Goal: Register for event/course

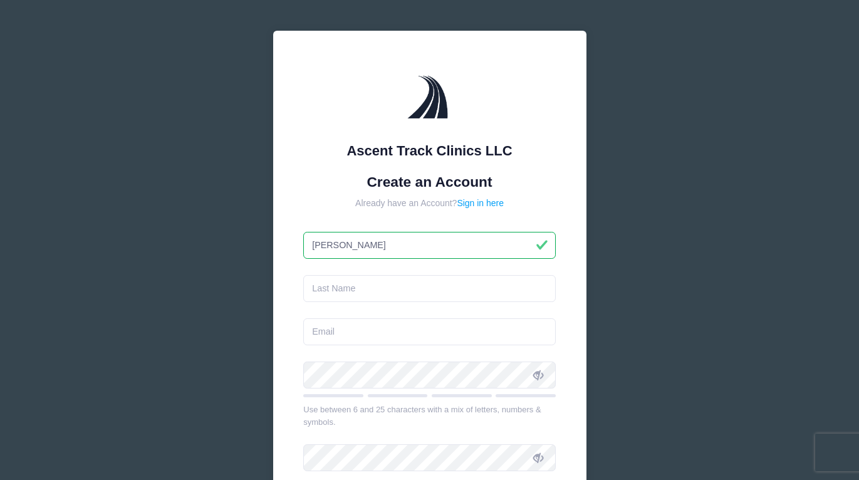
type input "[PERSON_NAME]"
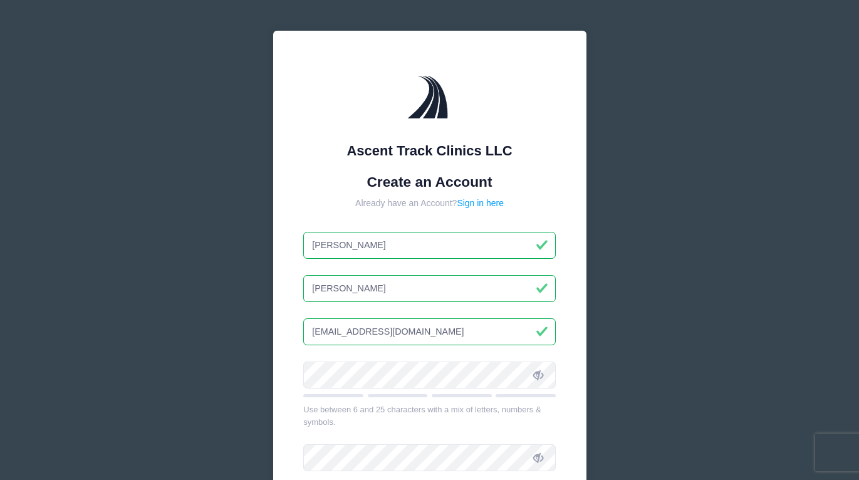
type input "[EMAIL_ADDRESS][DOMAIN_NAME]"
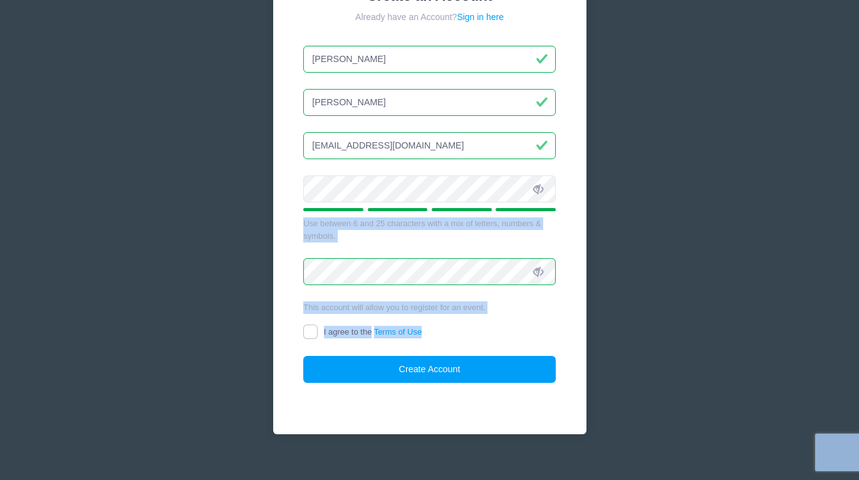
scroll to position [192, 0]
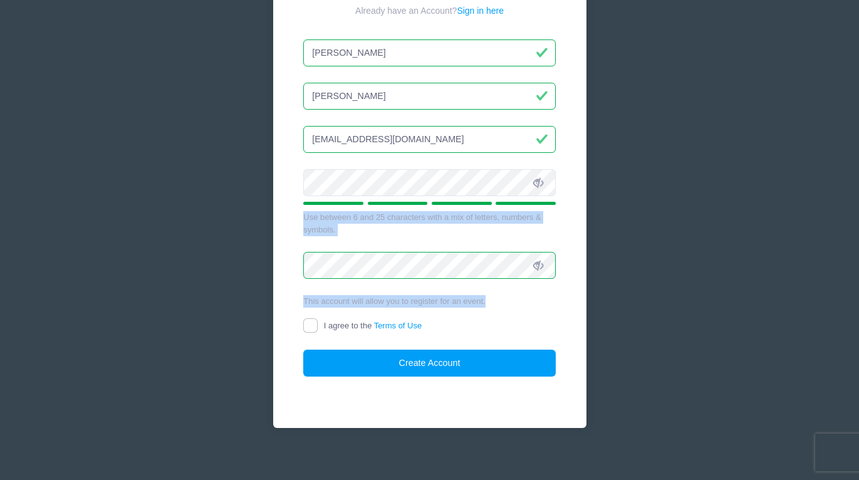
drag, startPoint x: 625, startPoint y: 344, endPoint x: 495, endPoint y: 297, distance: 138.7
click at [495, 297] on div "Ascent Track Clinics LLC Create an Account Already have an Account? Sign in her…" at bounding box center [429, 148] width 859 height 681
click at [308, 318] on input "I agree to the Terms of Use" at bounding box center [310, 325] width 14 height 14
checkbox input "true"
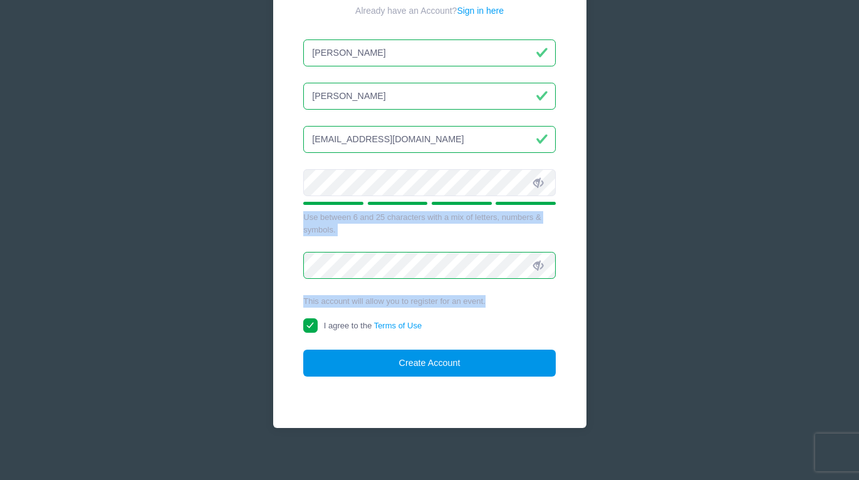
click at [349, 359] on button "Create Account" at bounding box center [429, 362] width 252 height 27
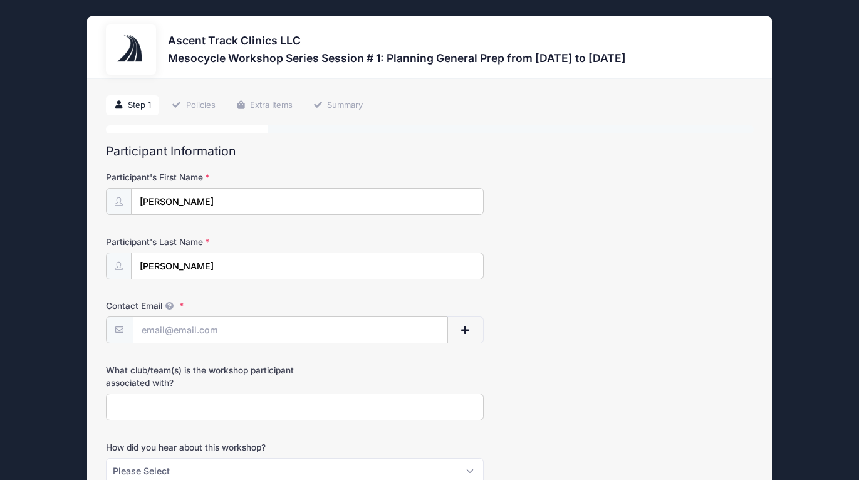
click at [518, 306] on div "Contact Email" at bounding box center [430, 321] width 648 height 44
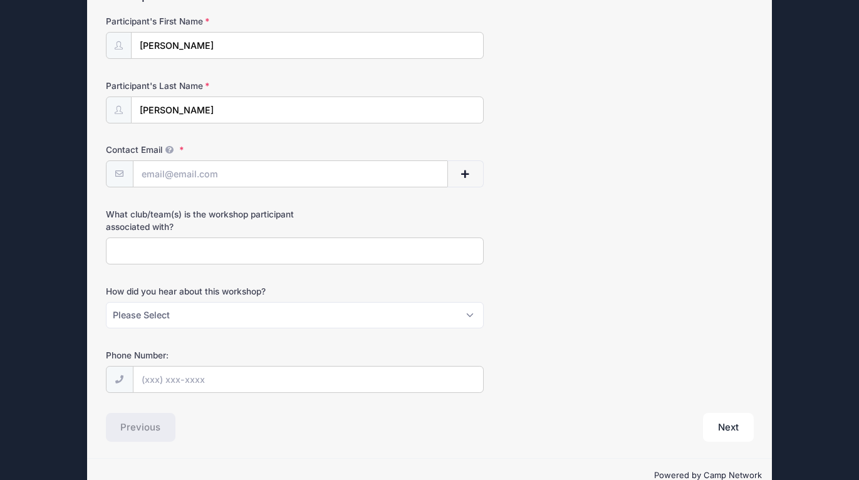
scroll to position [159, 0]
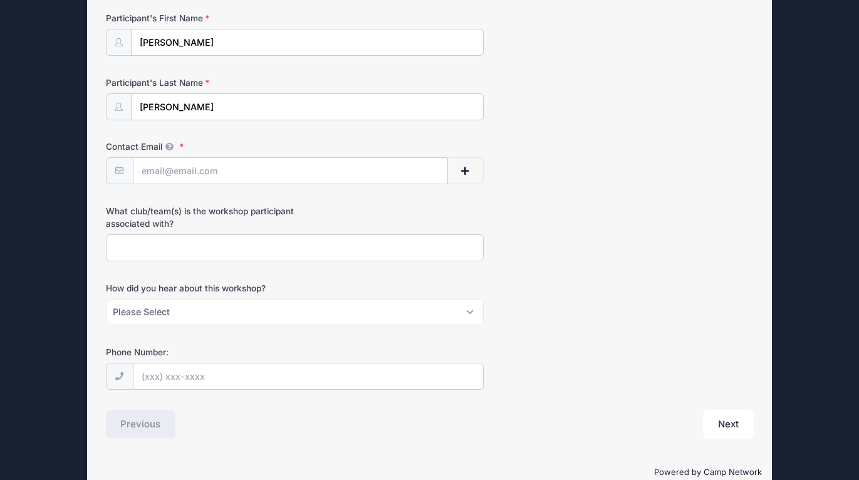
click at [210, 257] on input "What club/team(s) is the workshop participant associated with?" at bounding box center [295, 247] width 378 height 27
type input "Columbia"
select select "Email"
type input "[PHONE_NUMBER]"
click at [242, 179] on input "Contact Email" at bounding box center [290, 171] width 314 height 27
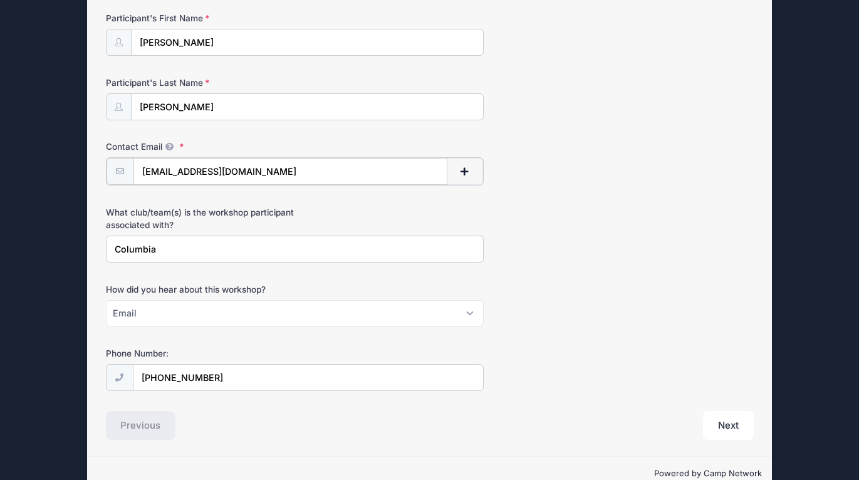
type input "[EMAIL_ADDRESS][DOMAIN_NAME]"
drag, startPoint x: 666, startPoint y: 261, endPoint x: 649, endPoint y: 259, distance: 16.5
click at [665, 261] on div "What club/team(s) is the workshop participant associated with? [GEOGRAPHIC_DATA]" at bounding box center [430, 233] width 648 height 56
click at [729, 427] on button "Next" at bounding box center [728, 424] width 51 height 29
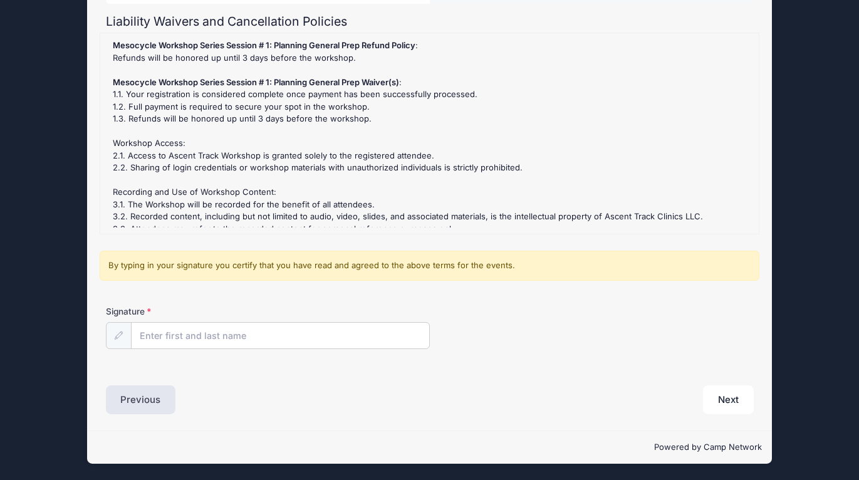
scroll to position [129, 0]
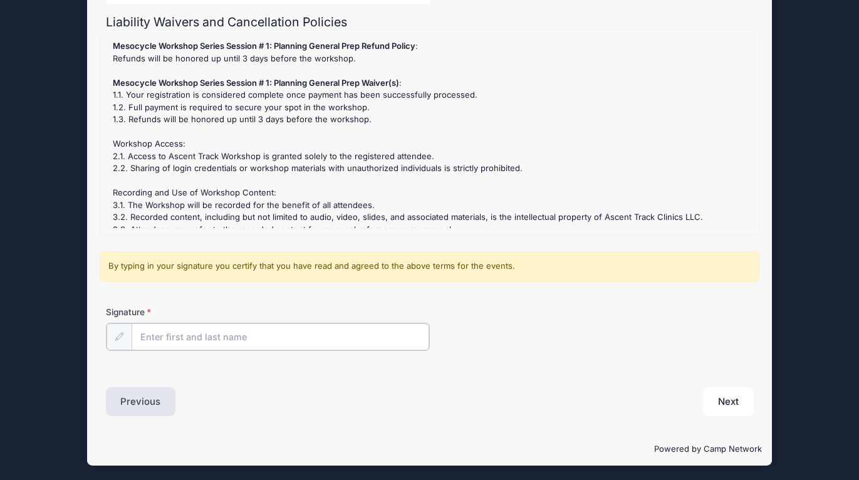
click at [330, 326] on input "Signature" at bounding box center [281, 336] width 298 height 27
type input "[PERSON_NAME]"
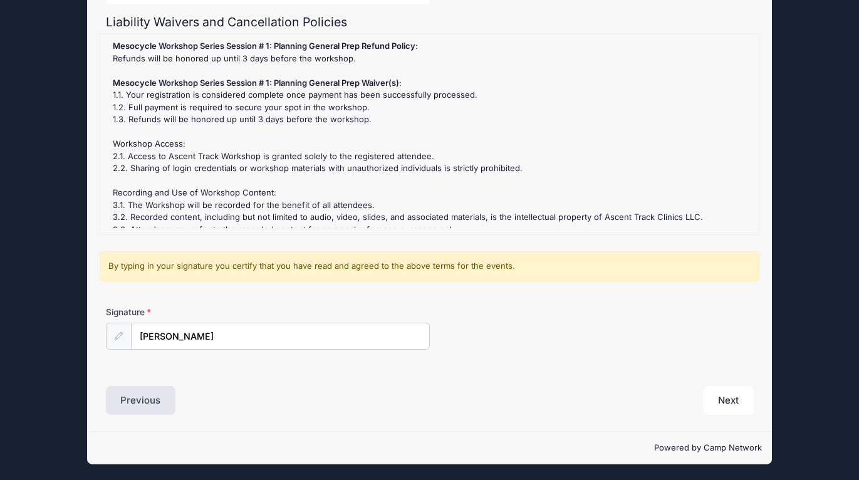
click at [658, 275] on div "By typing in your signature you certify that you have read and agreed to the ab…" at bounding box center [430, 266] width 660 height 30
drag, startPoint x: 621, startPoint y: 338, endPoint x: 673, endPoint y: 456, distance: 128.7
click at [673, 456] on div "Ascent Track Clinics LLC Mesocycle Workshop Series Session # 1: Planning Genera…" at bounding box center [429, 175] width 685 height 577
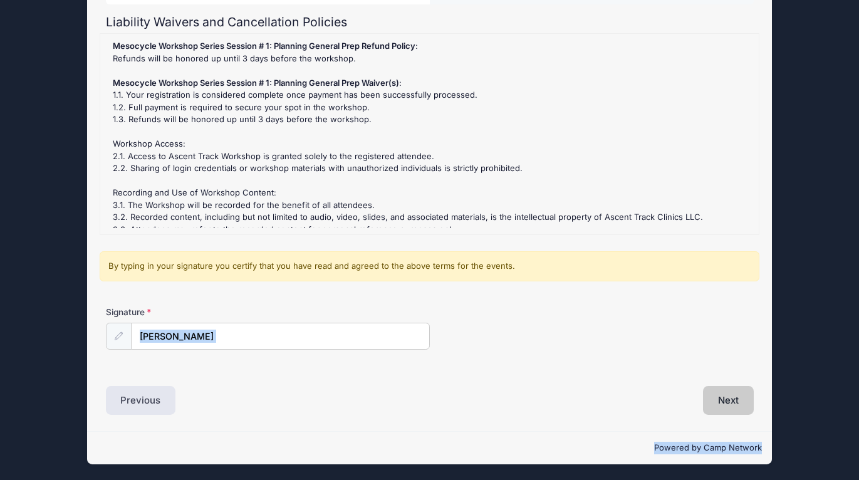
click at [750, 398] on button "Next" at bounding box center [728, 400] width 51 height 29
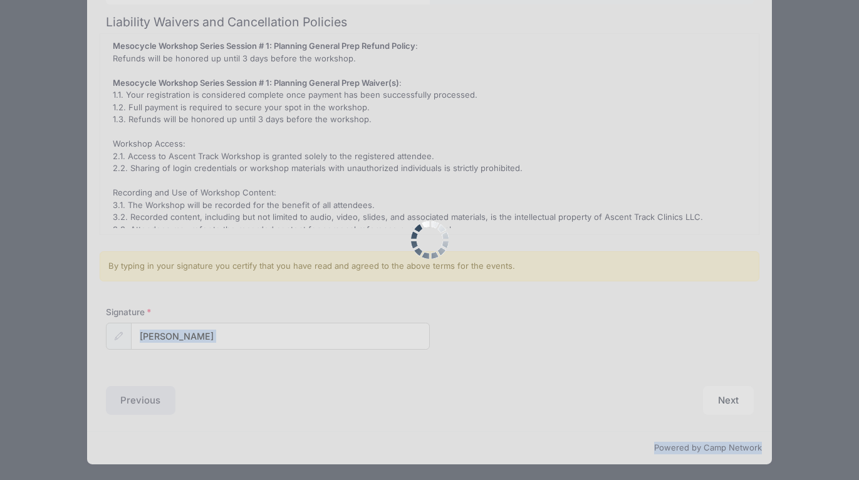
scroll to position [0, 0]
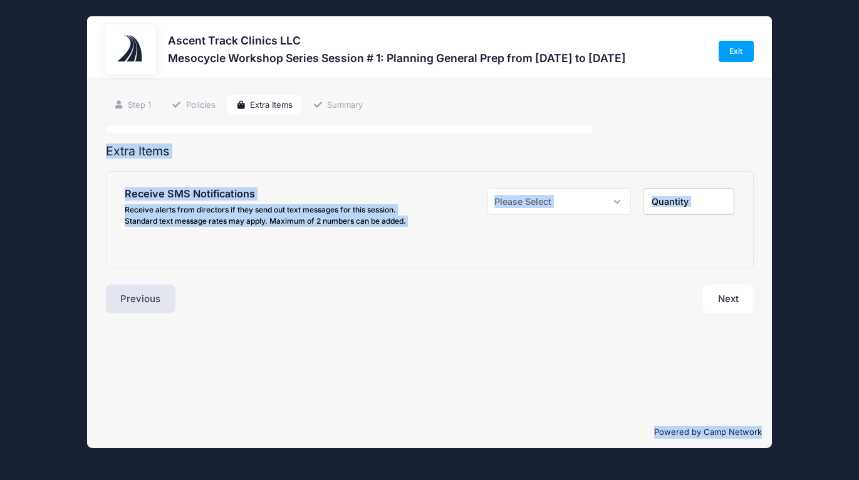
click at [578, 354] on div "Step 3 /7 Step 1 Policies Extra Items Summary Participant Information Participa…" at bounding box center [429, 247] width 685 height 336
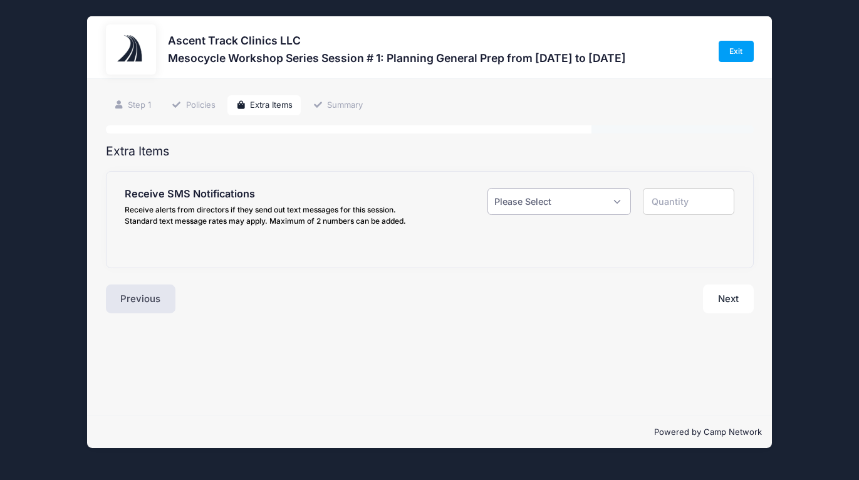
select select "1"
type input "1"
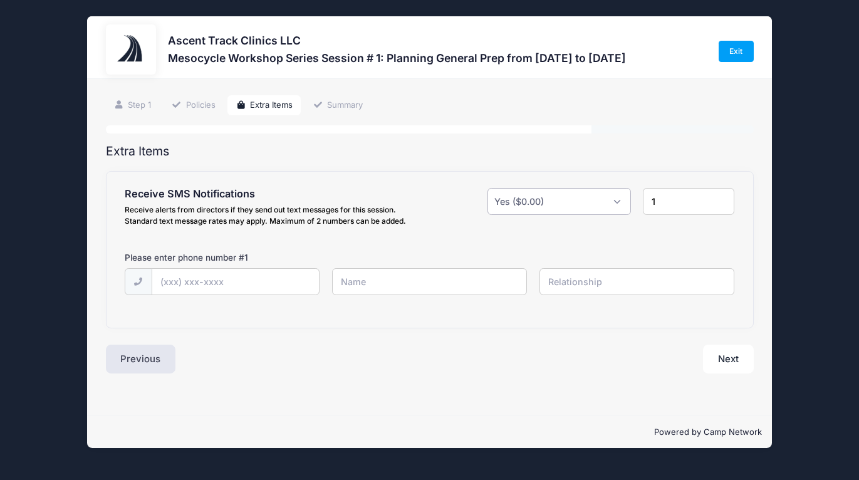
select select
type input "0"
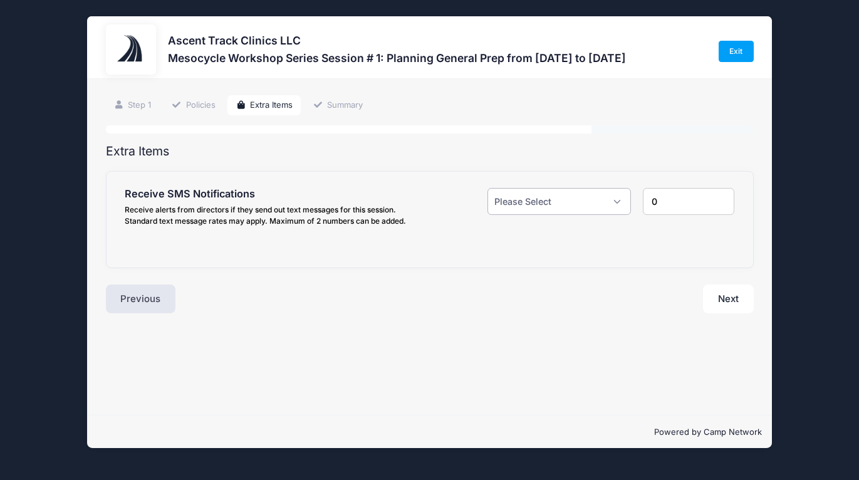
select select "1"
type input "1"
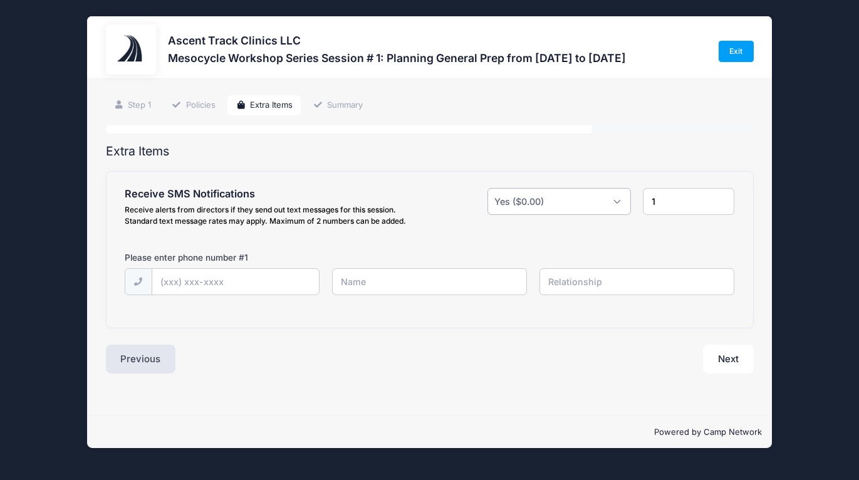
select select
type input "0"
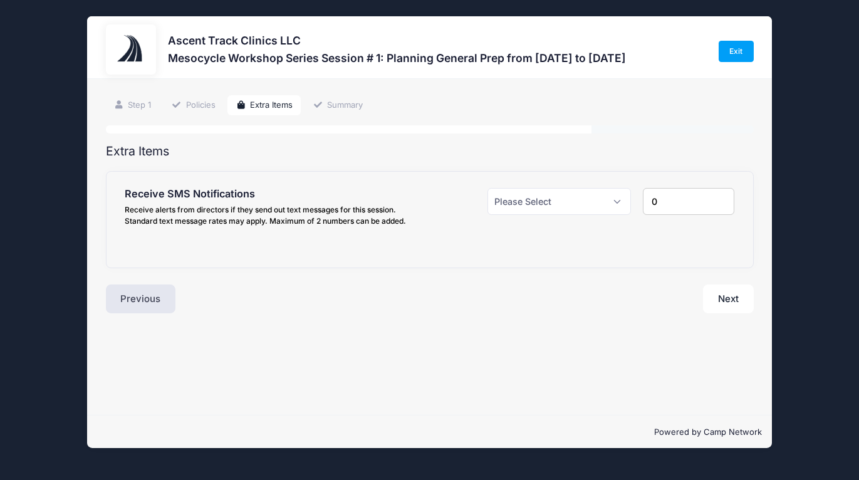
click at [691, 2] on div "Ascent Track Clinics LLC Mesocycle Workshop Series Session # 1: Planning Genera…" at bounding box center [429, 232] width 821 height 464
